Goal: Browse casually: Explore the website without a specific task or goal

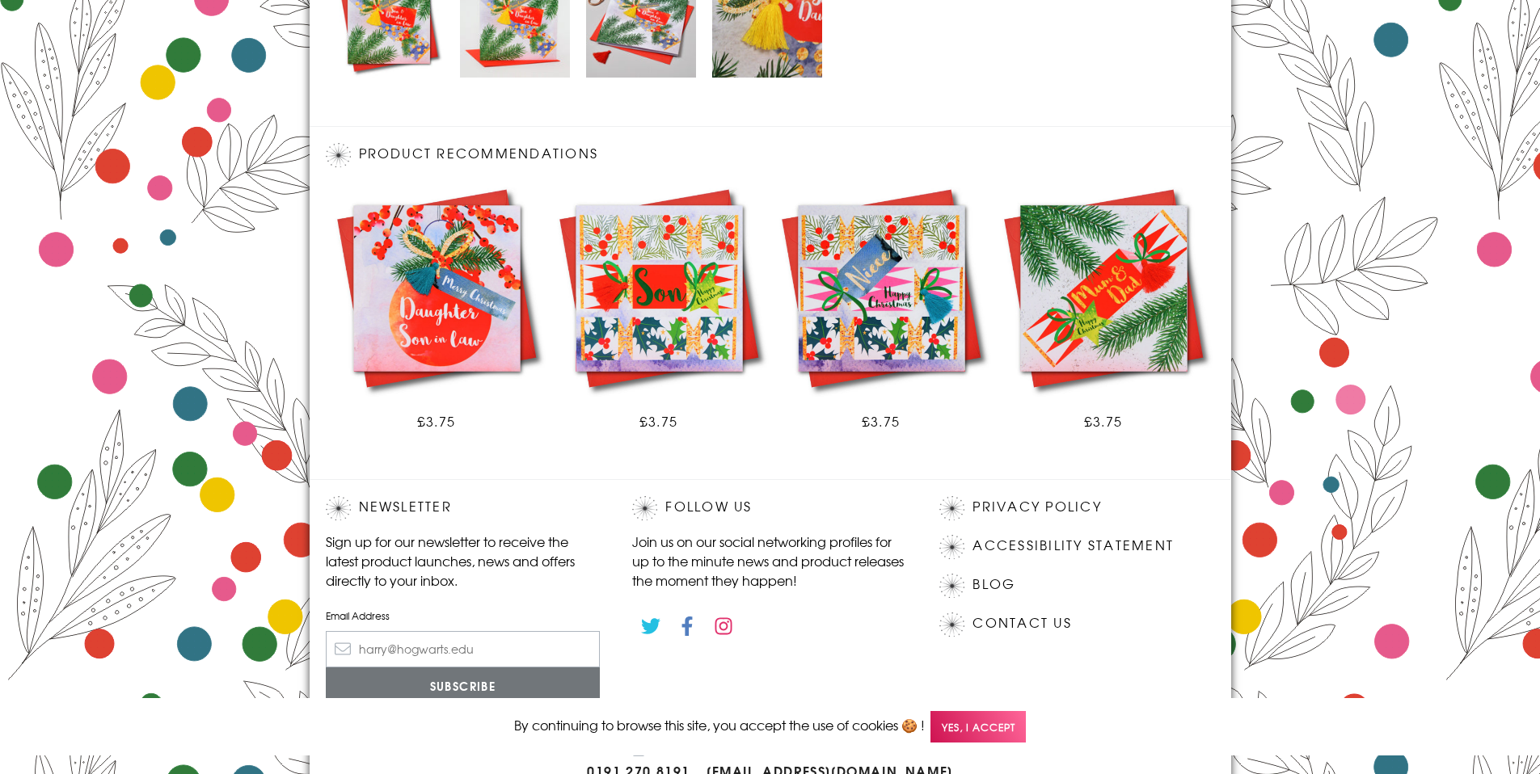
scroll to position [893, 0]
